Goal: Find specific page/section: Find specific page/section

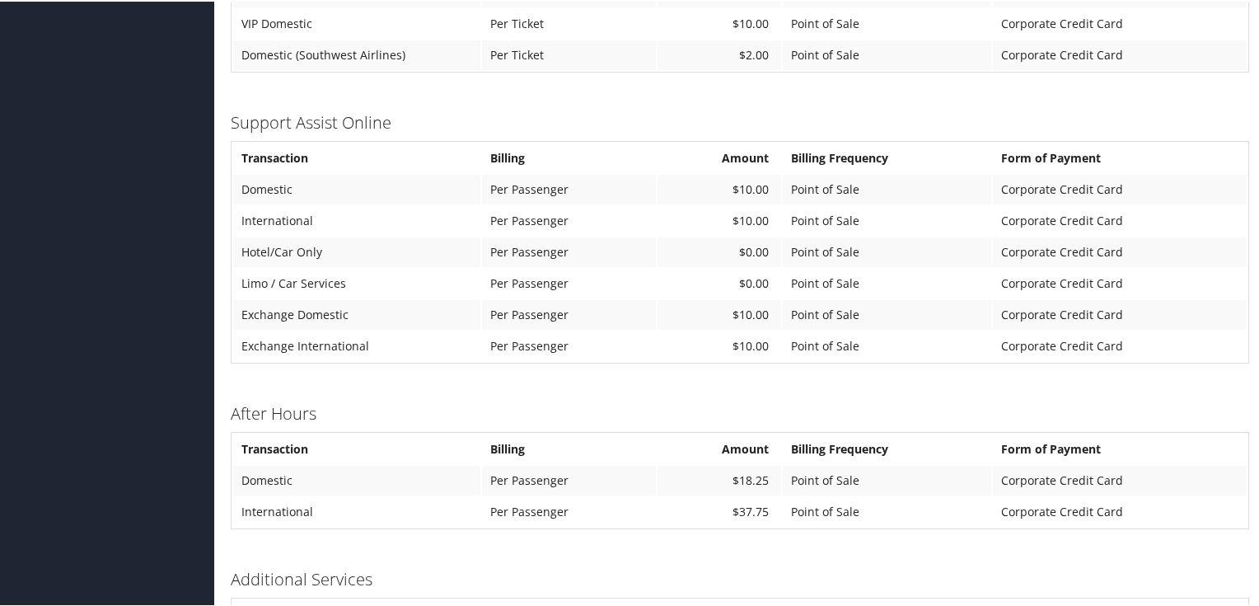
scroll to position [1187, 0]
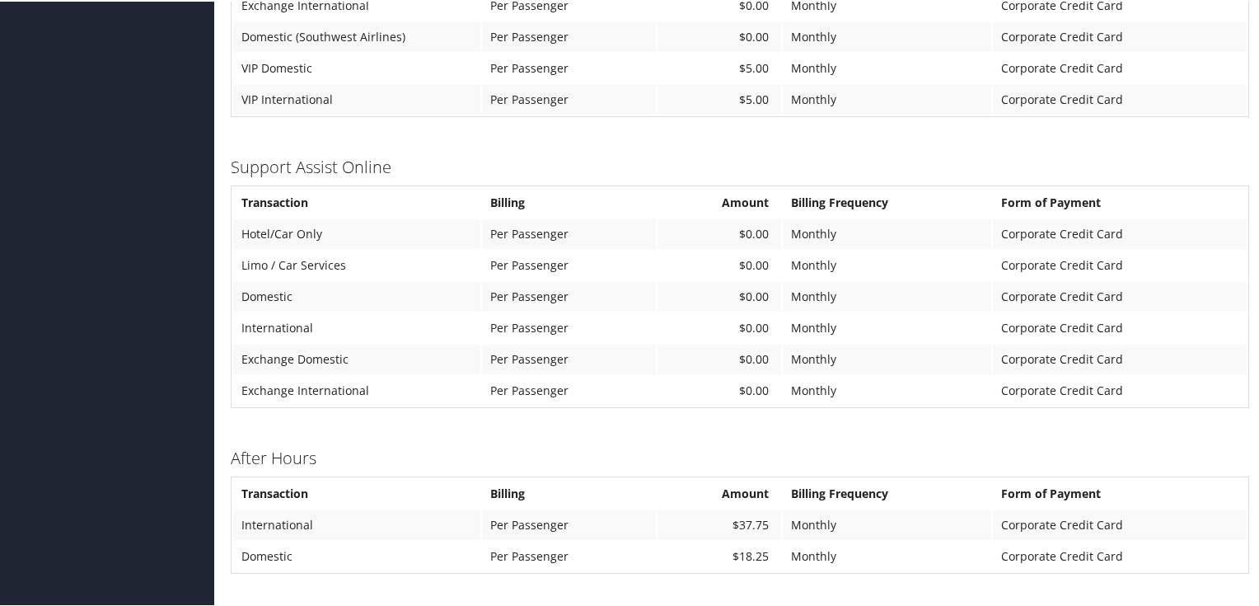
scroll to position [1055, 0]
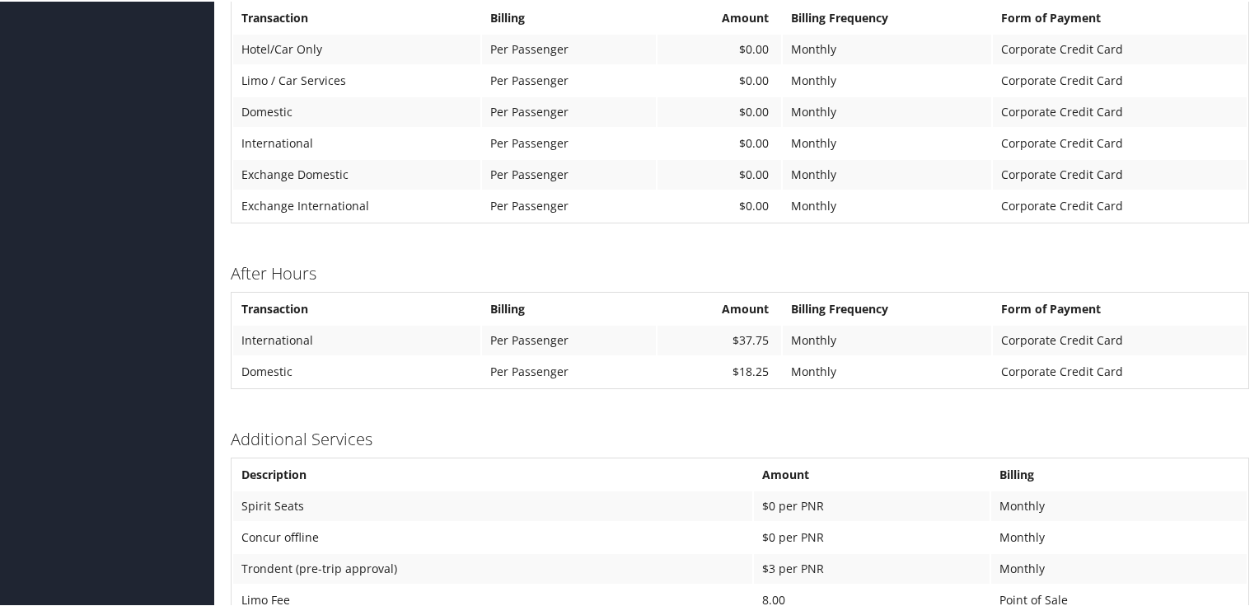
scroll to position [1150, 0]
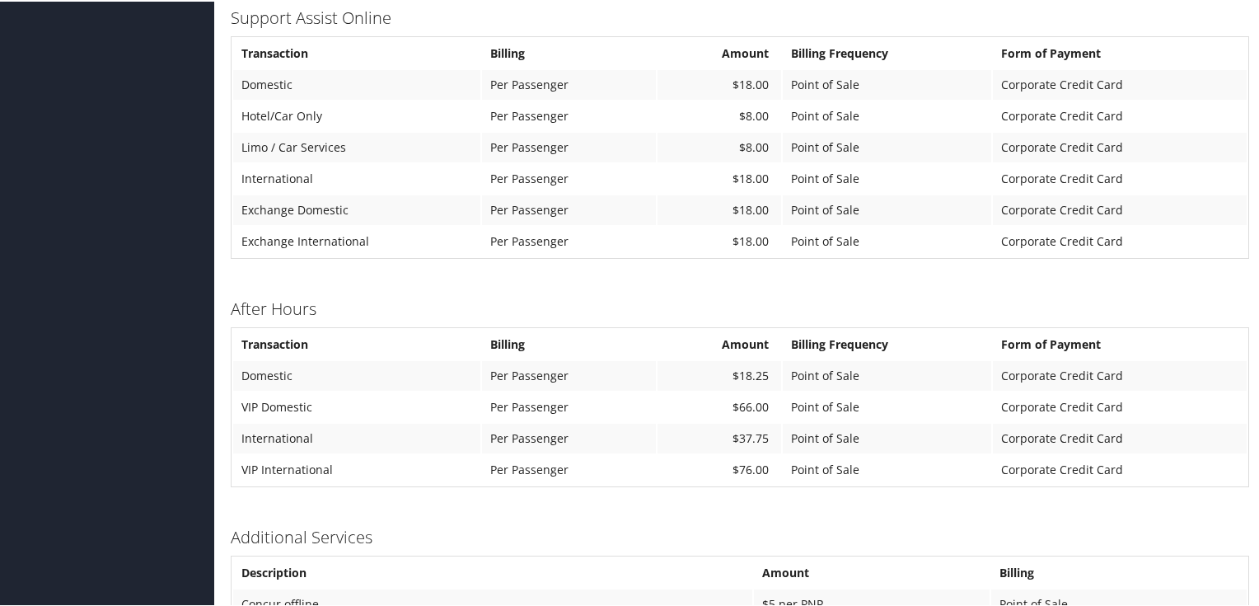
scroll to position [1243, 0]
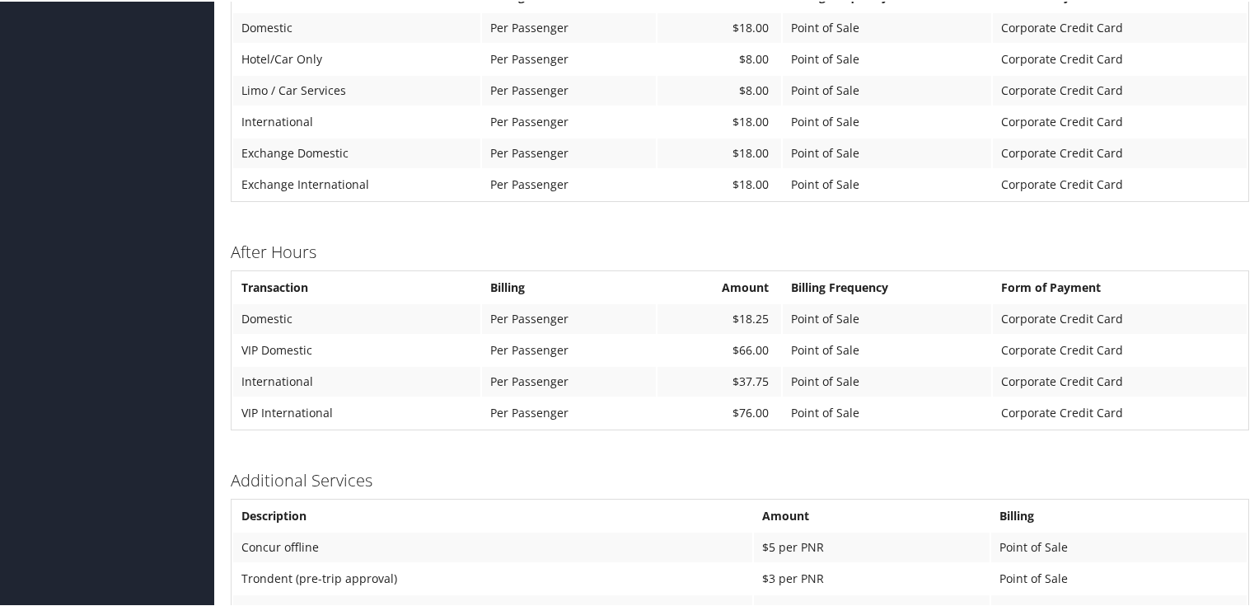
scroll to position [1243, 0]
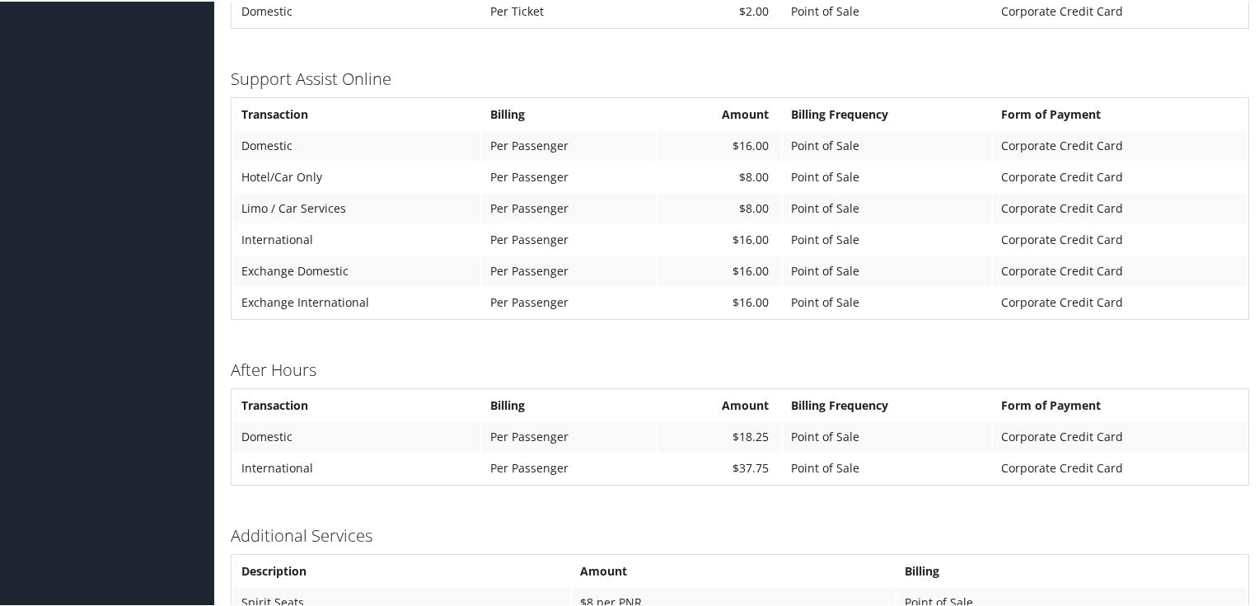
scroll to position [1150, 0]
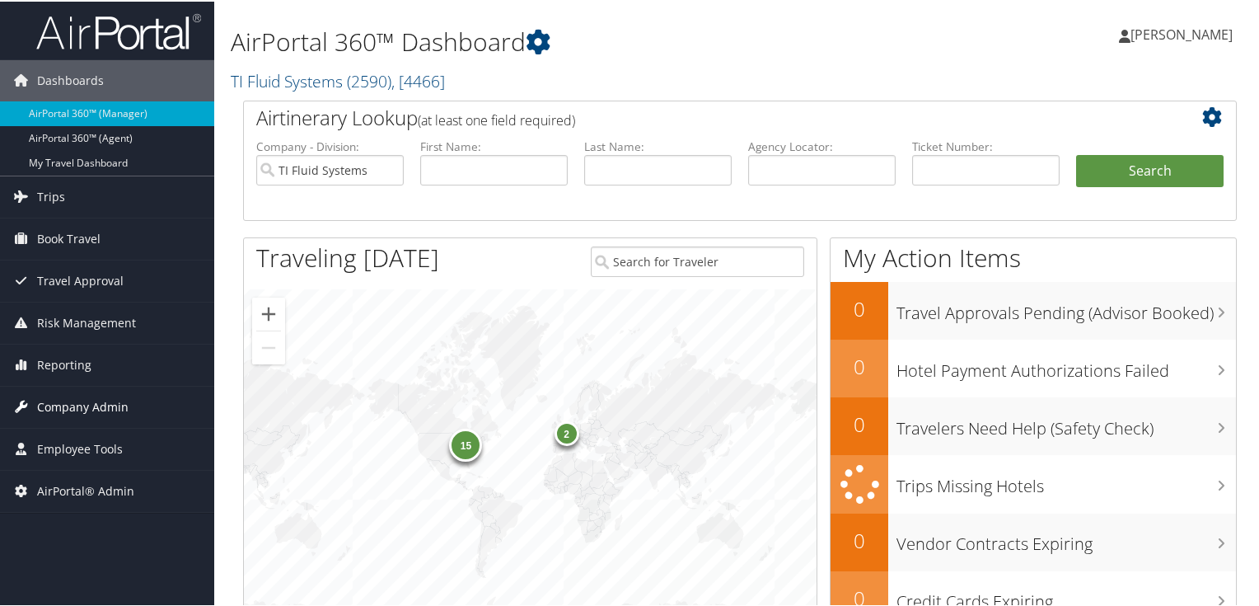
click at [93, 399] on span "Company Admin" at bounding box center [82, 405] width 91 height 41
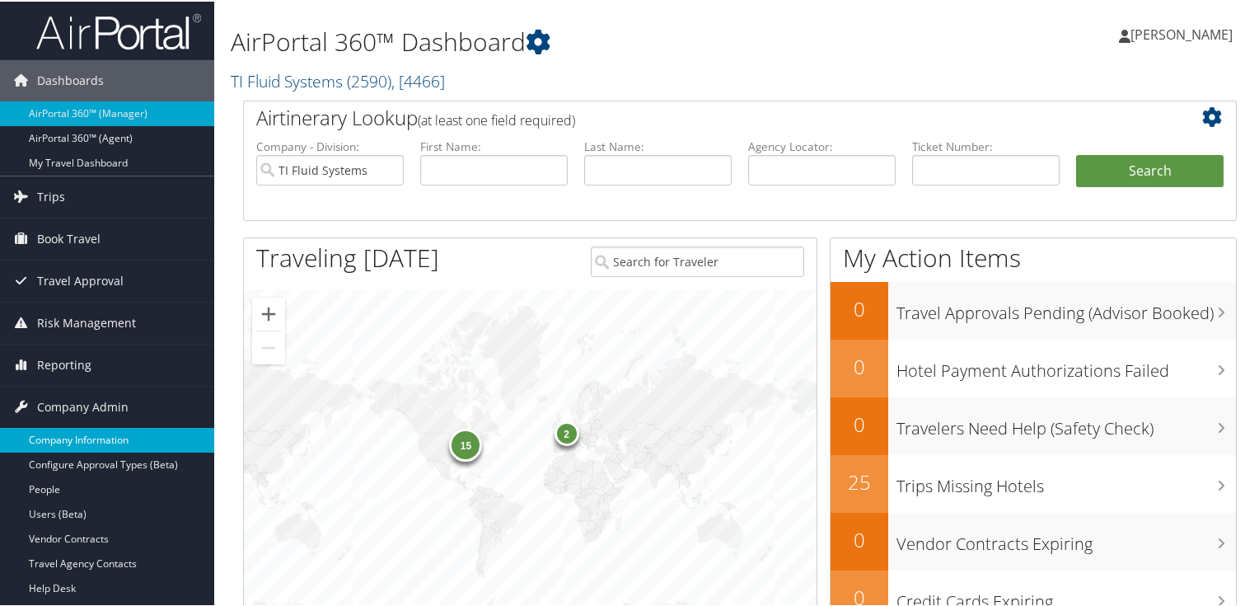
click at [86, 434] on link "Company Information" at bounding box center [107, 438] width 214 height 25
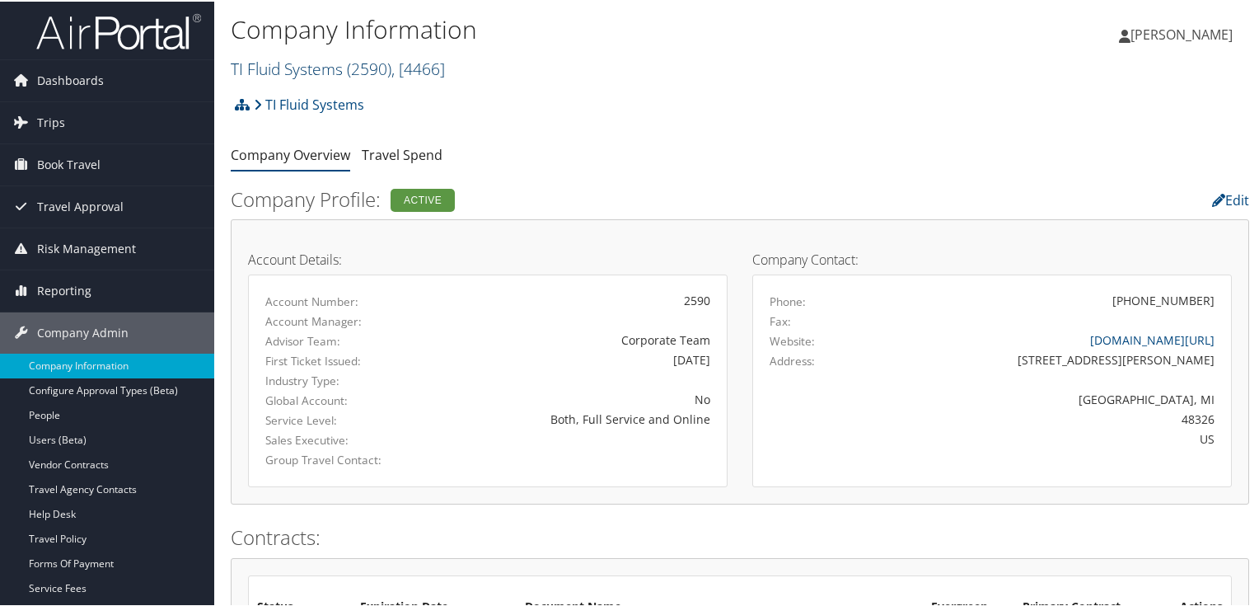
click at [429, 68] on span ", [ 4466 ]" at bounding box center [419, 67] width 54 height 22
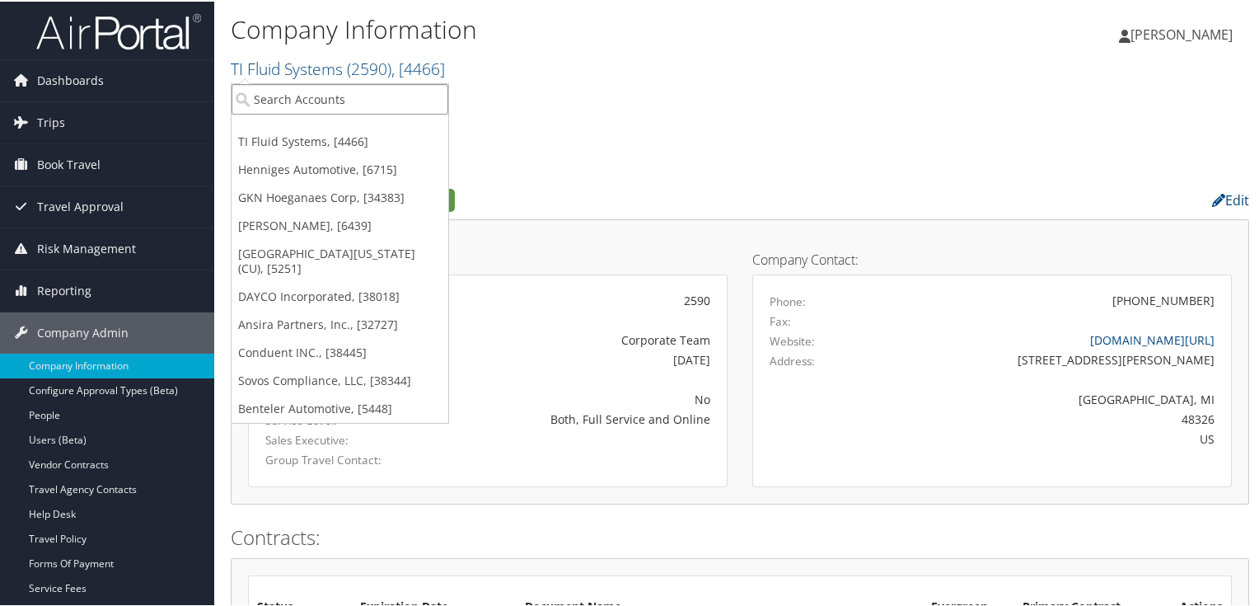
click at [399, 99] on input "search" at bounding box center [340, 97] width 217 height 30
paste input "2497"
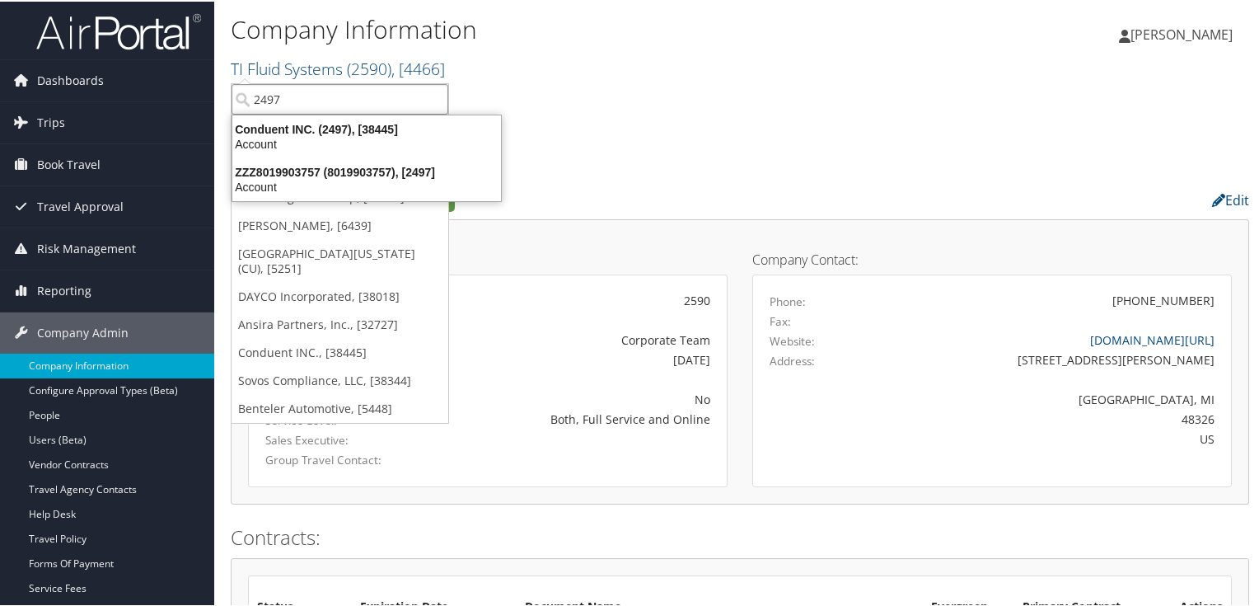
type input "2497"
click at [286, 135] on div "Account" at bounding box center [367, 142] width 288 height 15
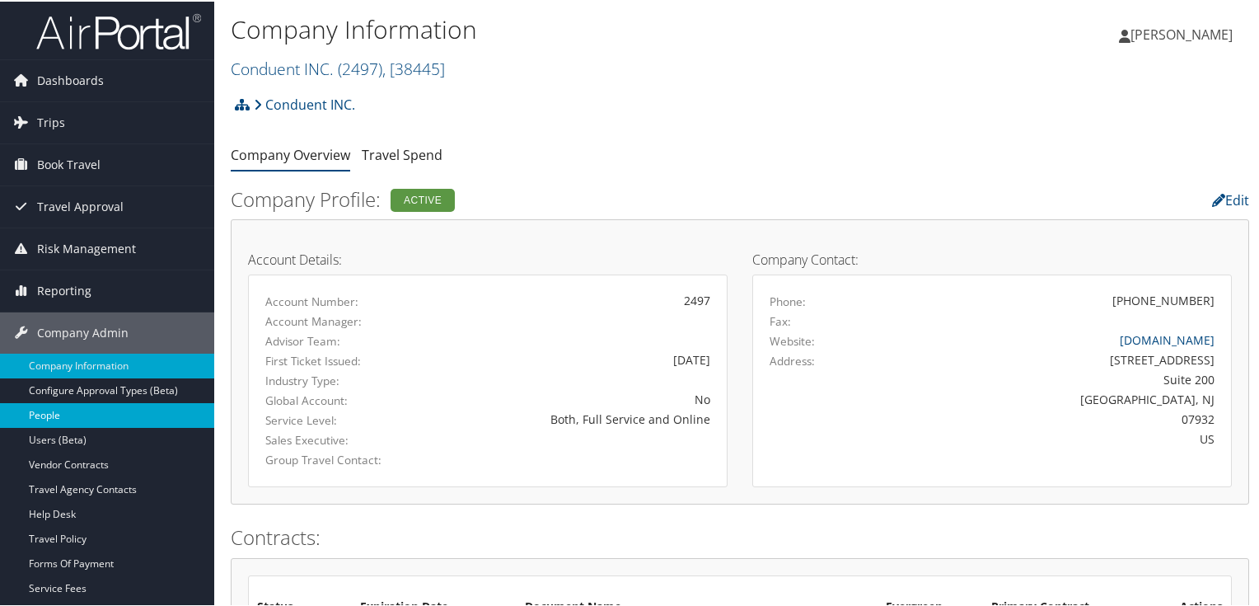
drag, startPoint x: 37, startPoint y: 407, endPoint x: 48, endPoint y: 408, distance: 10.7
click at [37, 408] on link "People" at bounding box center [107, 413] width 214 height 25
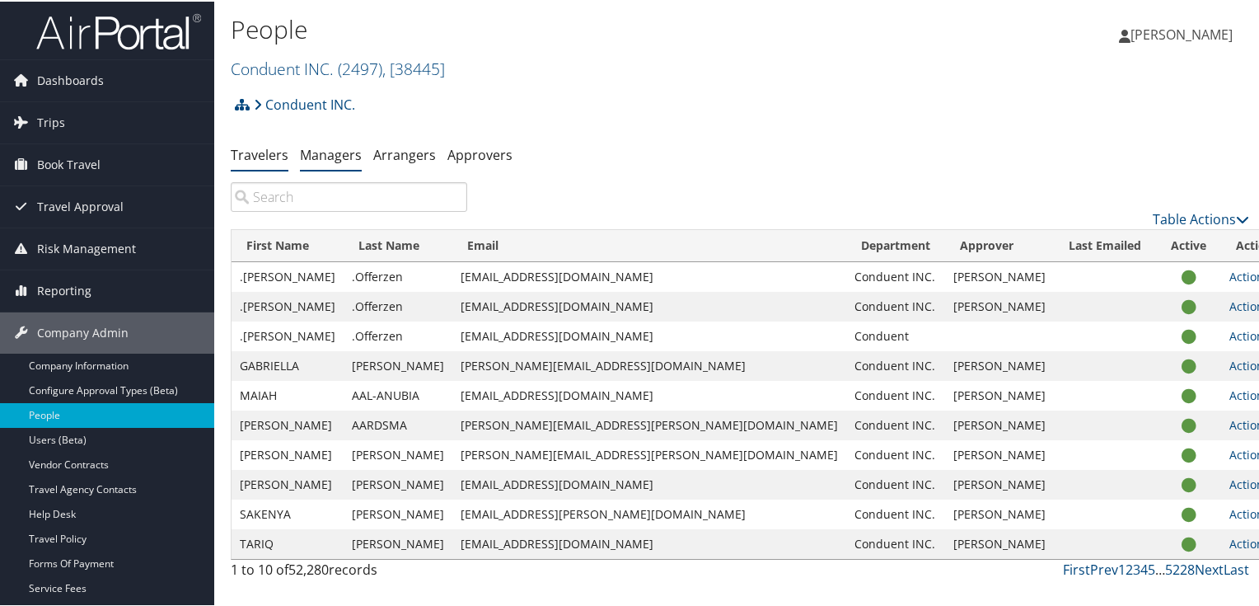
click at [339, 155] on link "Managers" at bounding box center [331, 153] width 62 height 18
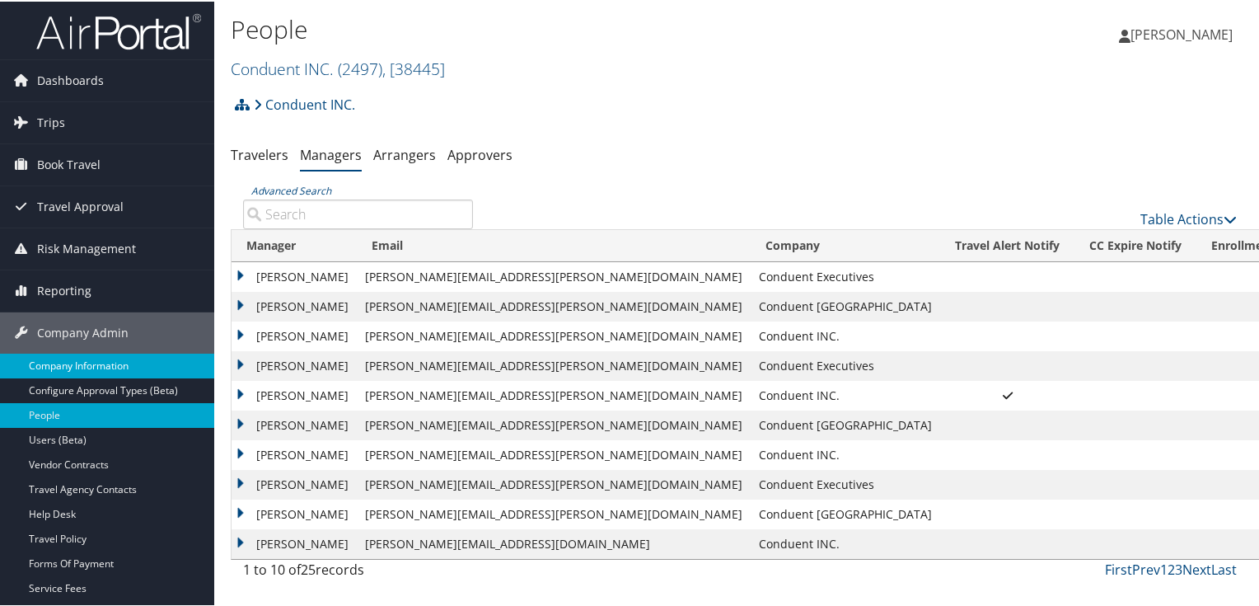
click at [76, 361] on link "Company Information" at bounding box center [107, 364] width 214 height 25
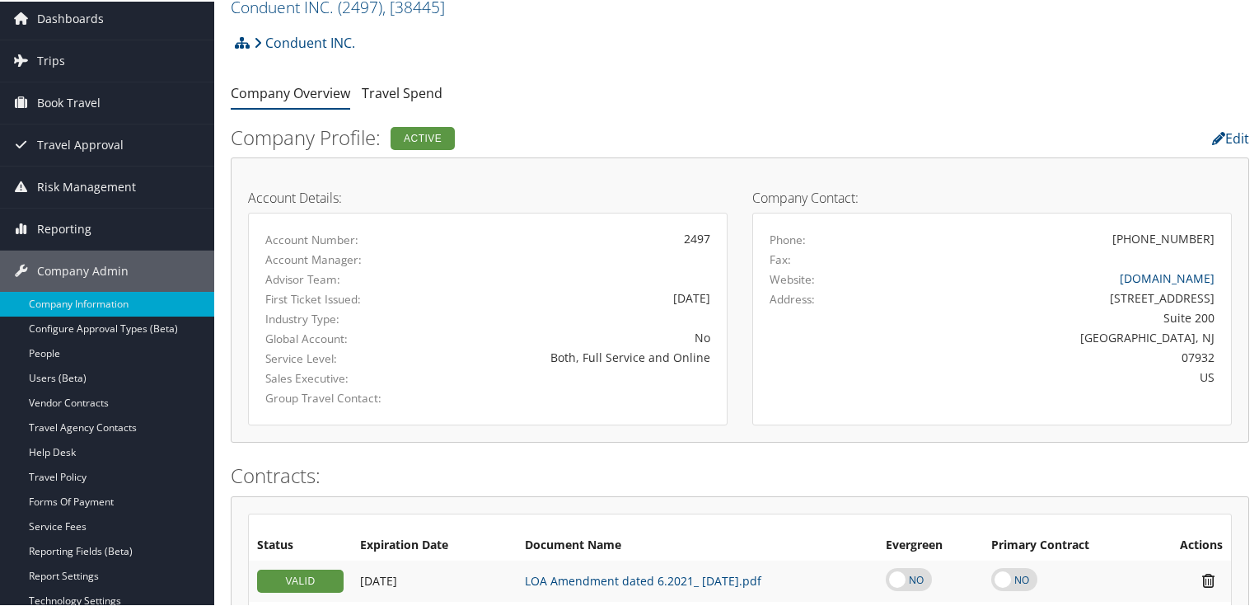
scroll to position [60, 0]
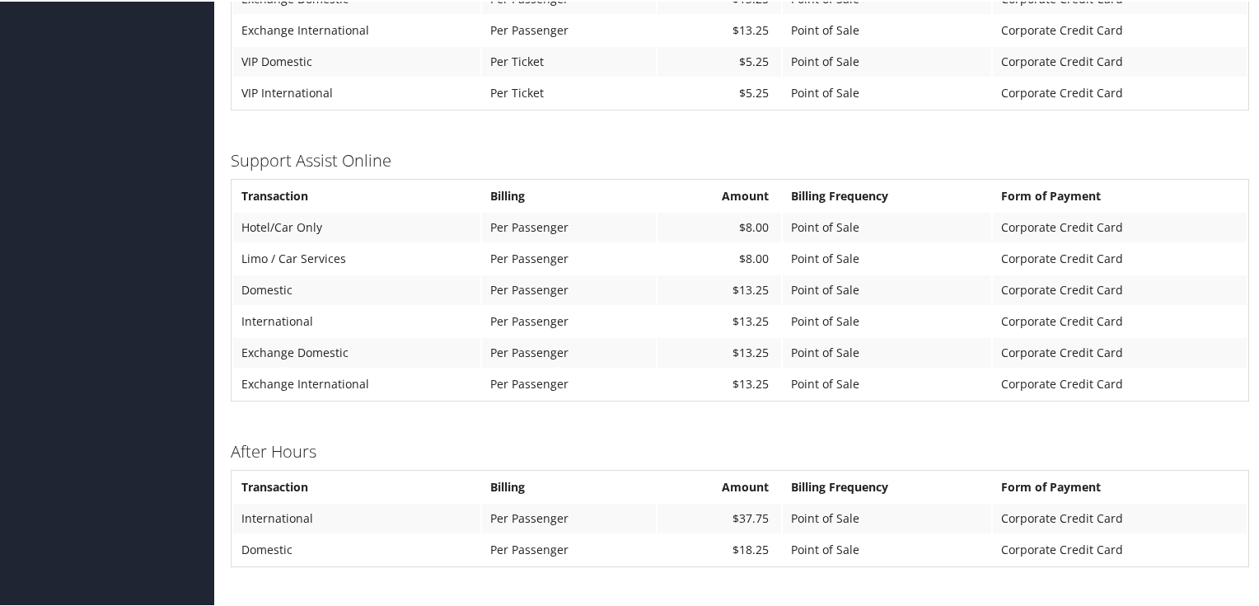
scroll to position [1150, 0]
